Goal: Task Accomplishment & Management: Use online tool/utility

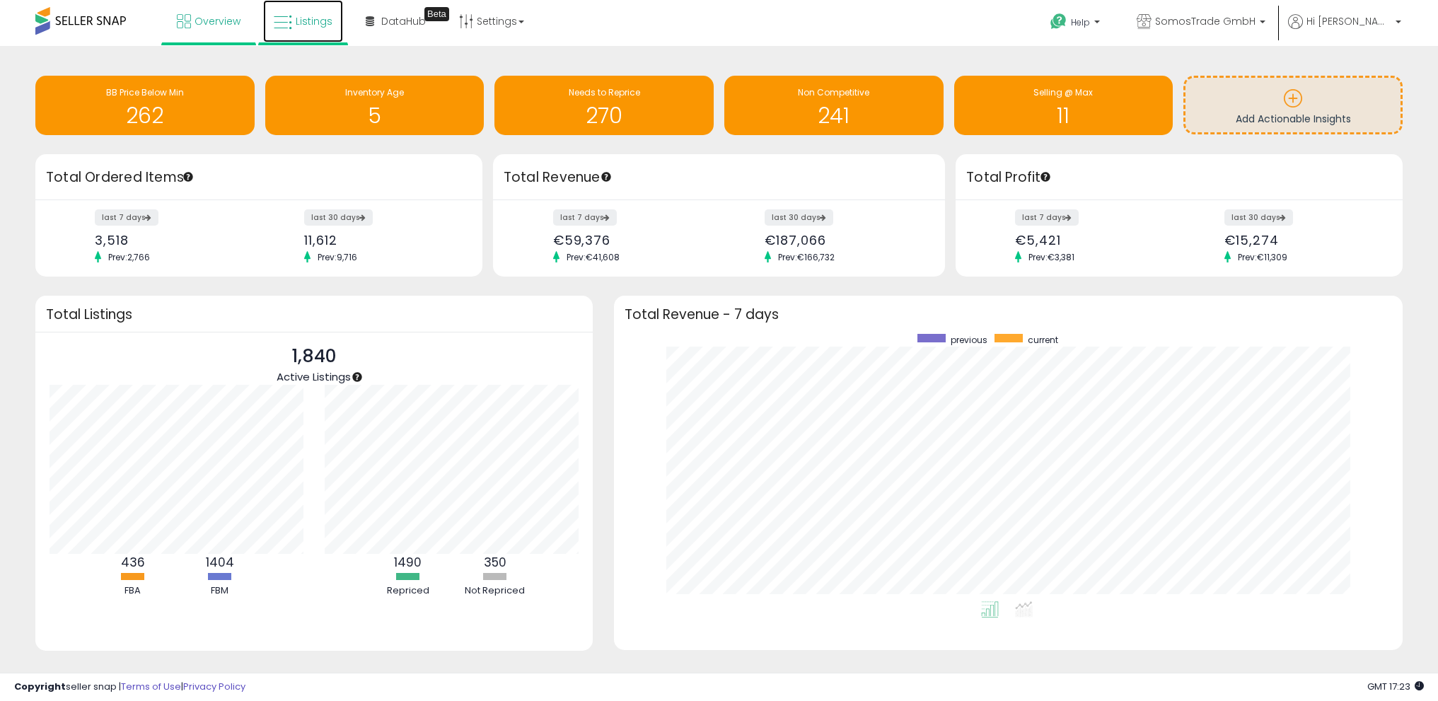
click at [290, 24] on icon at bounding box center [283, 22] width 18 height 18
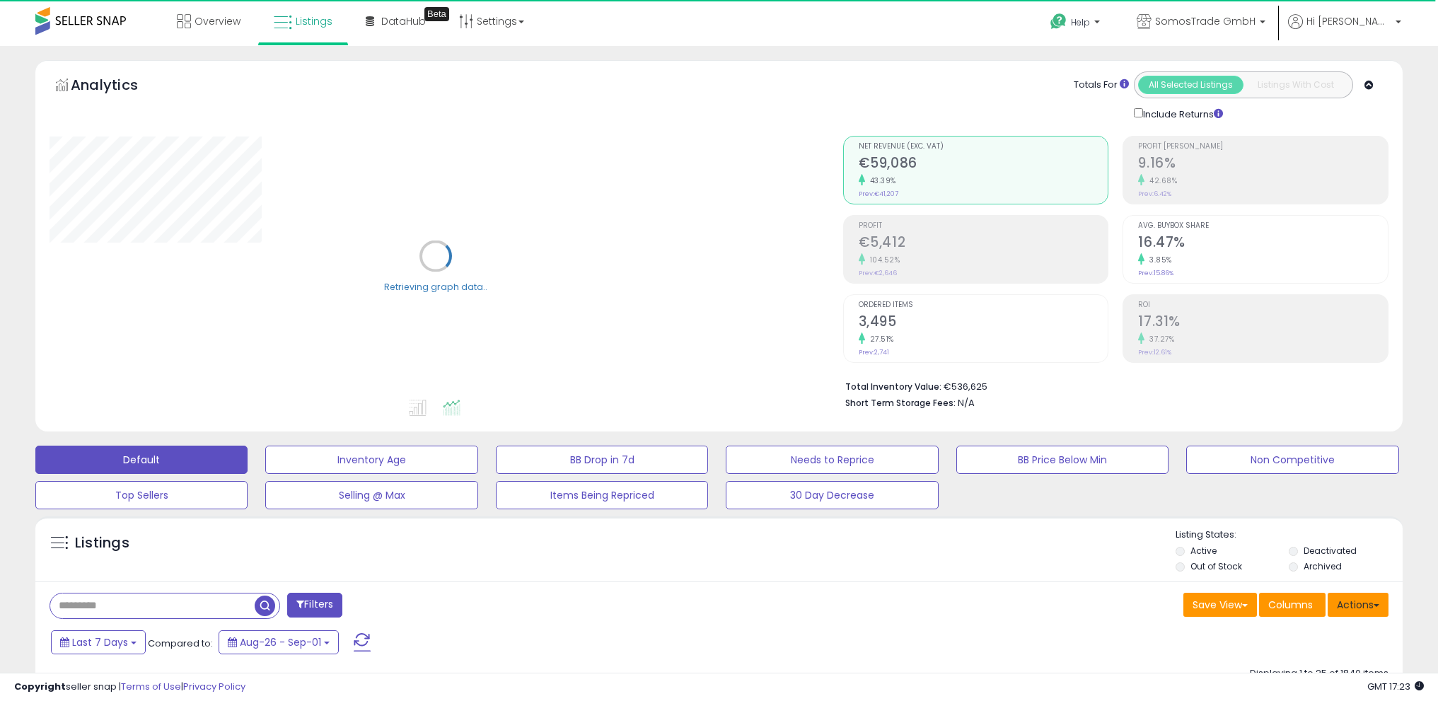
click at [1375, 602] on button "Actions" at bounding box center [1357, 605] width 61 height 24
click at [1333, 626] on link "Import" at bounding box center [1300, 635] width 155 height 22
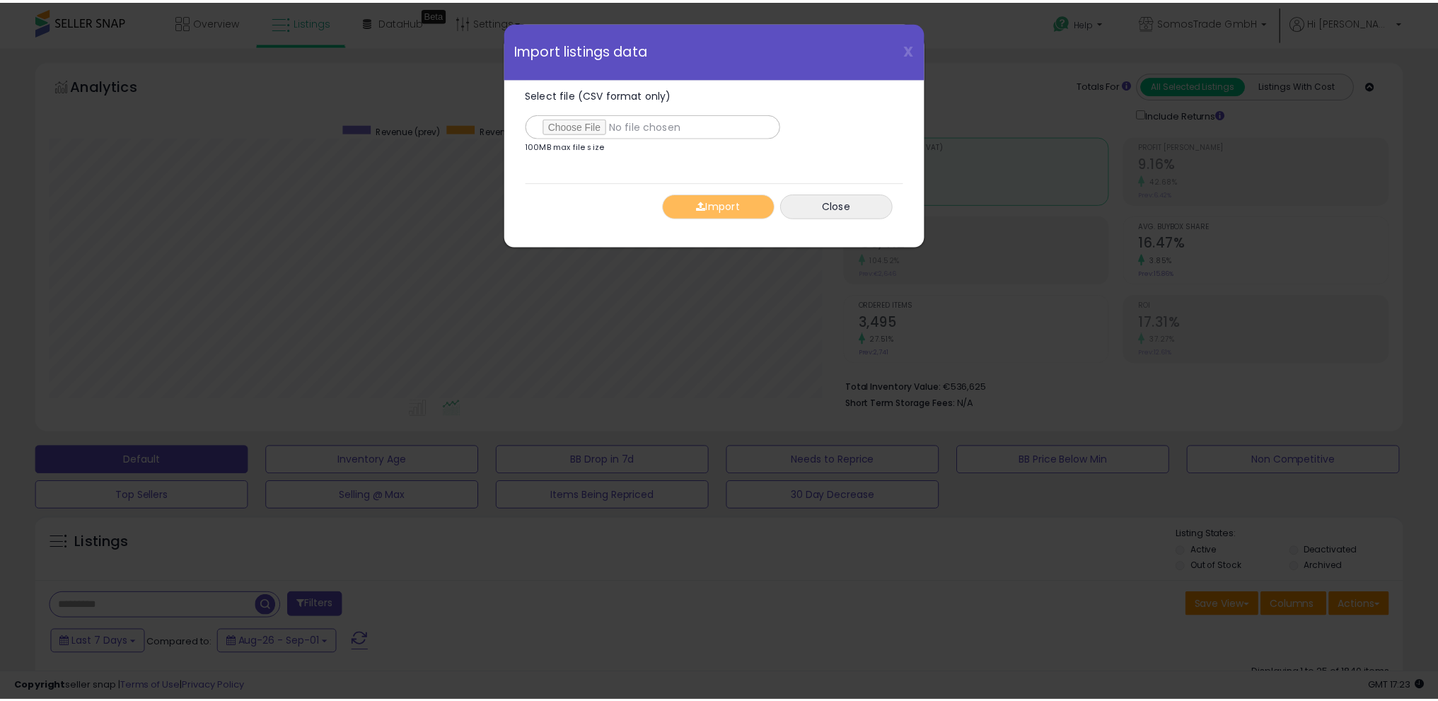
scroll to position [290, 799]
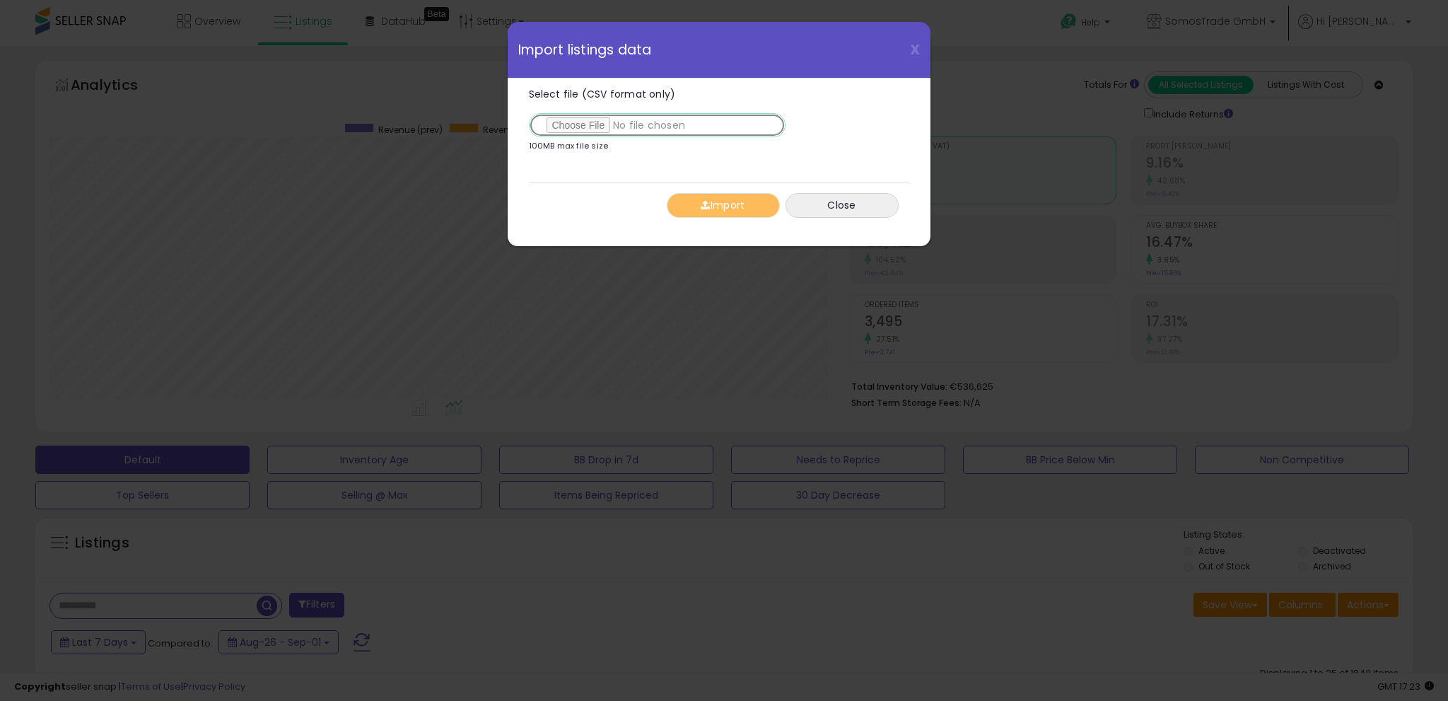
click at [607, 131] on input "Select file (CSV format only)" at bounding box center [657, 125] width 257 height 24
type input "**********"
click at [708, 200] on span "button" at bounding box center [705, 205] width 9 height 10
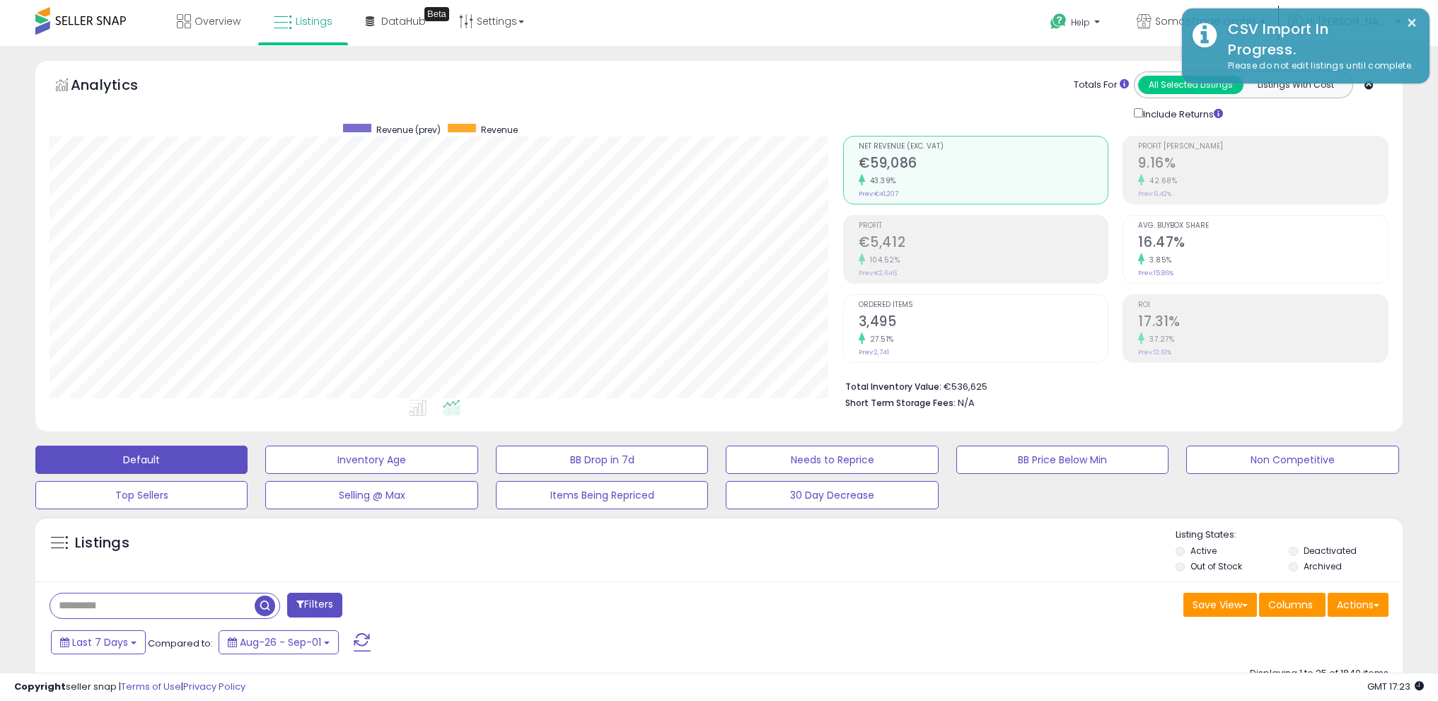
scroll to position [706895, 706392]
